Goal: Find specific page/section: Find specific page/section

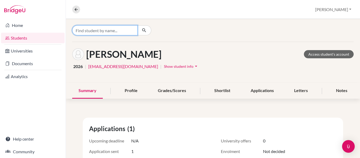
click at [101, 31] on input "Find student by name..." at bounding box center [104, 30] width 65 height 10
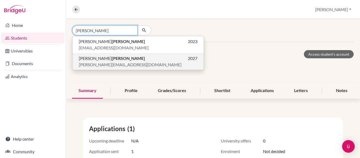
type input "[PERSON_NAME]"
click at [112, 60] on b "[PERSON_NAME]" at bounding box center [128, 58] width 33 height 5
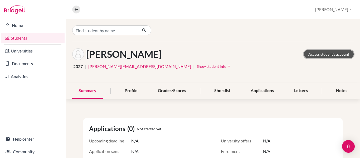
click at [321, 54] on link "Access student's account" at bounding box center [329, 54] width 50 height 8
